Goal: Transaction & Acquisition: Book appointment/travel/reservation

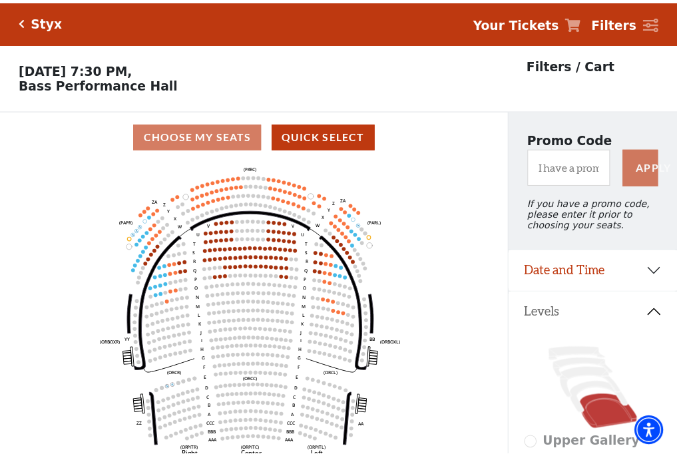
scroll to position [62, 0]
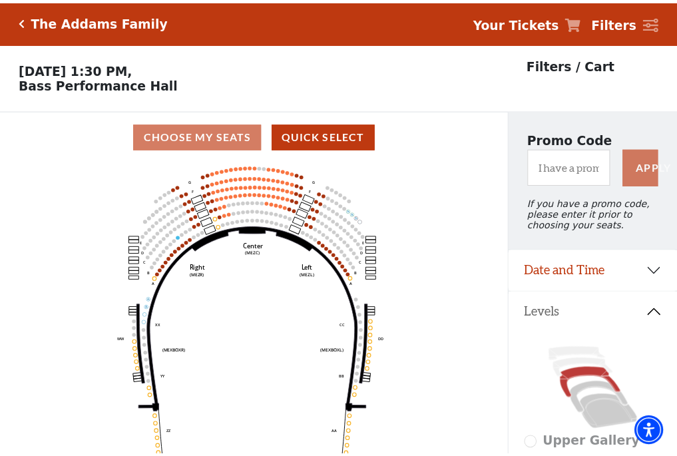
scroll to position [62, 0]
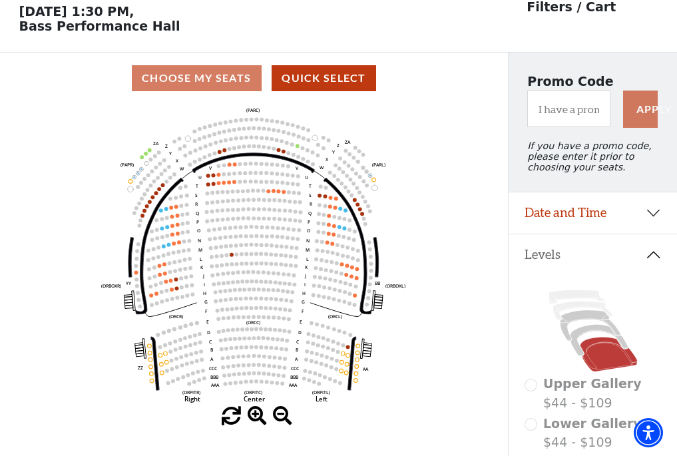
scroll to position [62, 0]
